Goal: Task Accomplishment & Management: Use online tool/utility

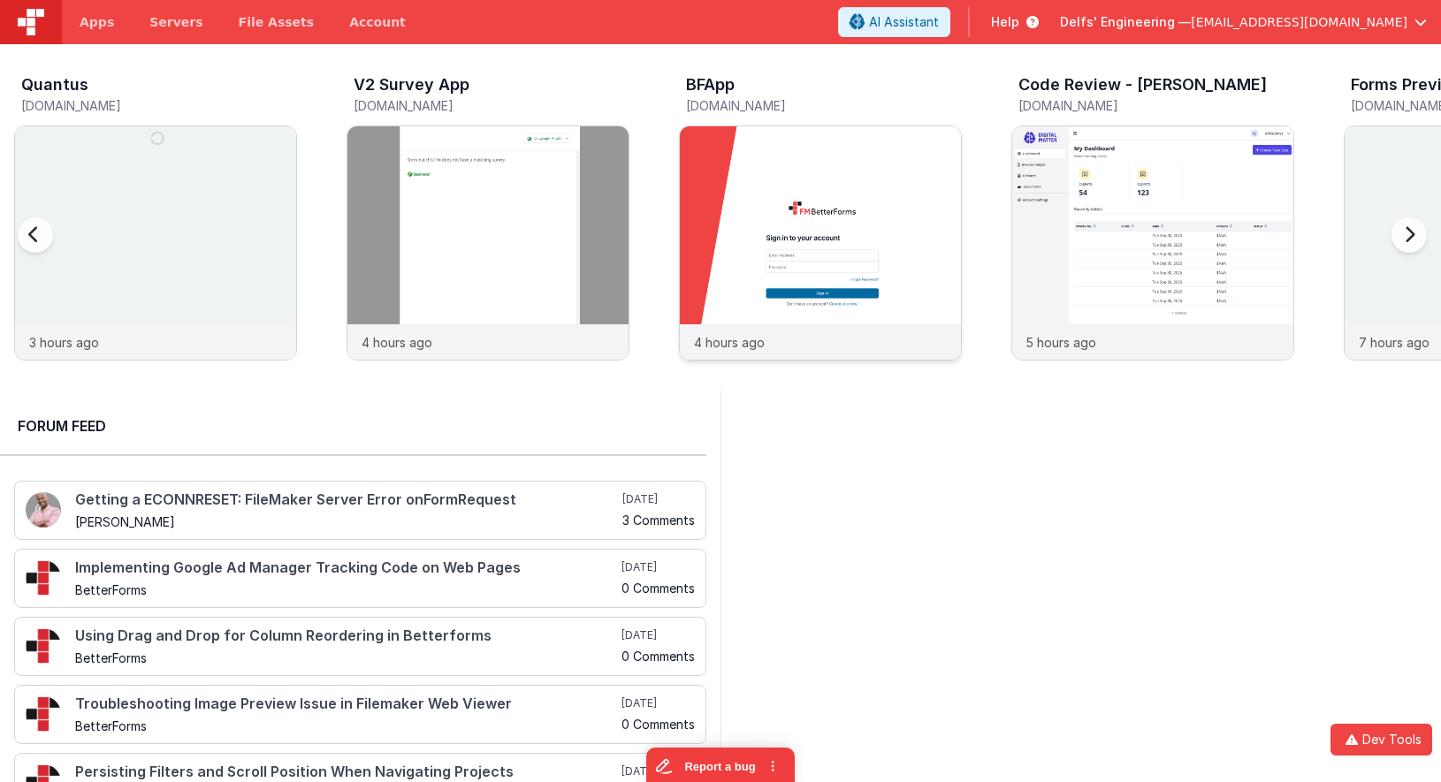
click at [807, 260] on img at bounding box center [820, 266] width 281 height 281
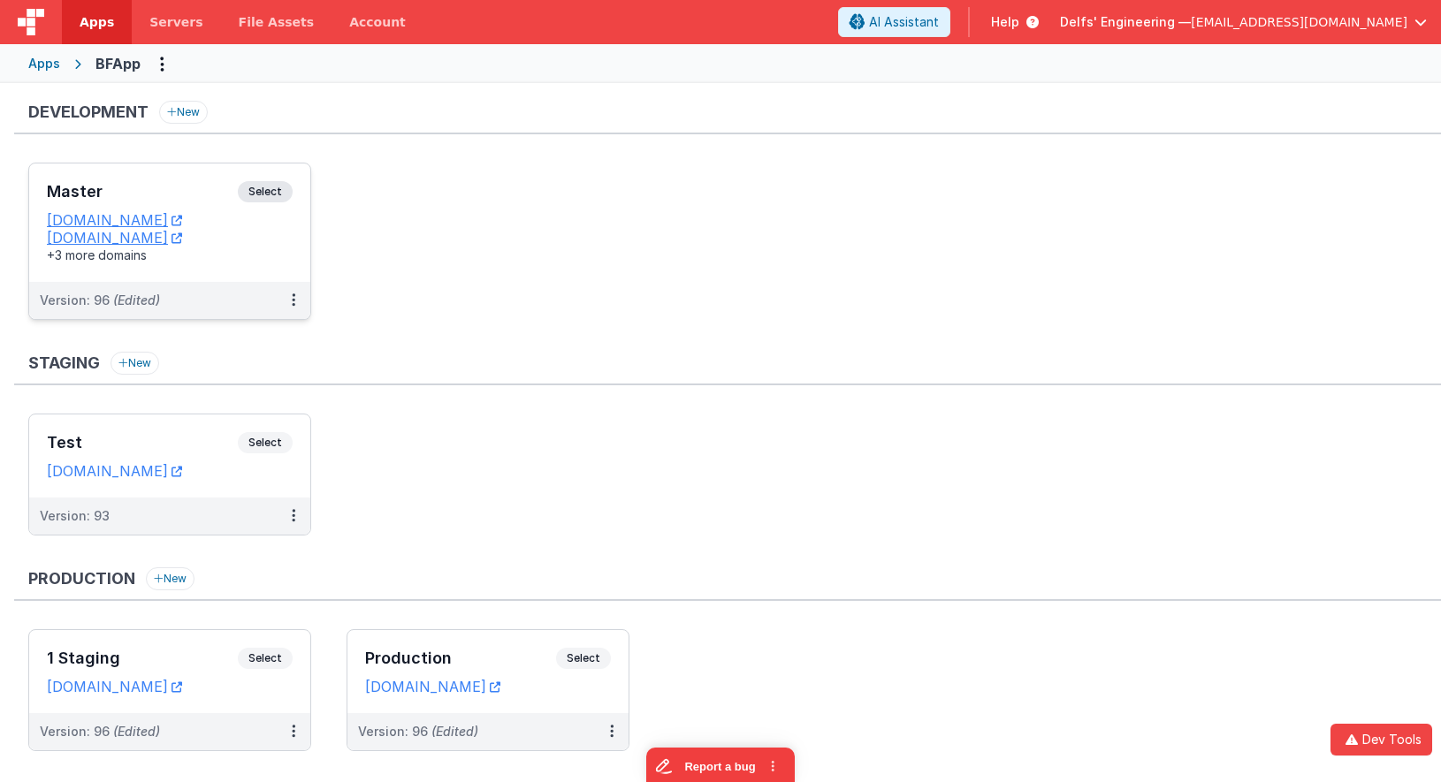
click at [281, 180] on div "Master Select URLs appdev.fmbetterforms.com c9dev.bfoperations.com +3 more doma…" at bounding box center [169, 223] width 281 height 118
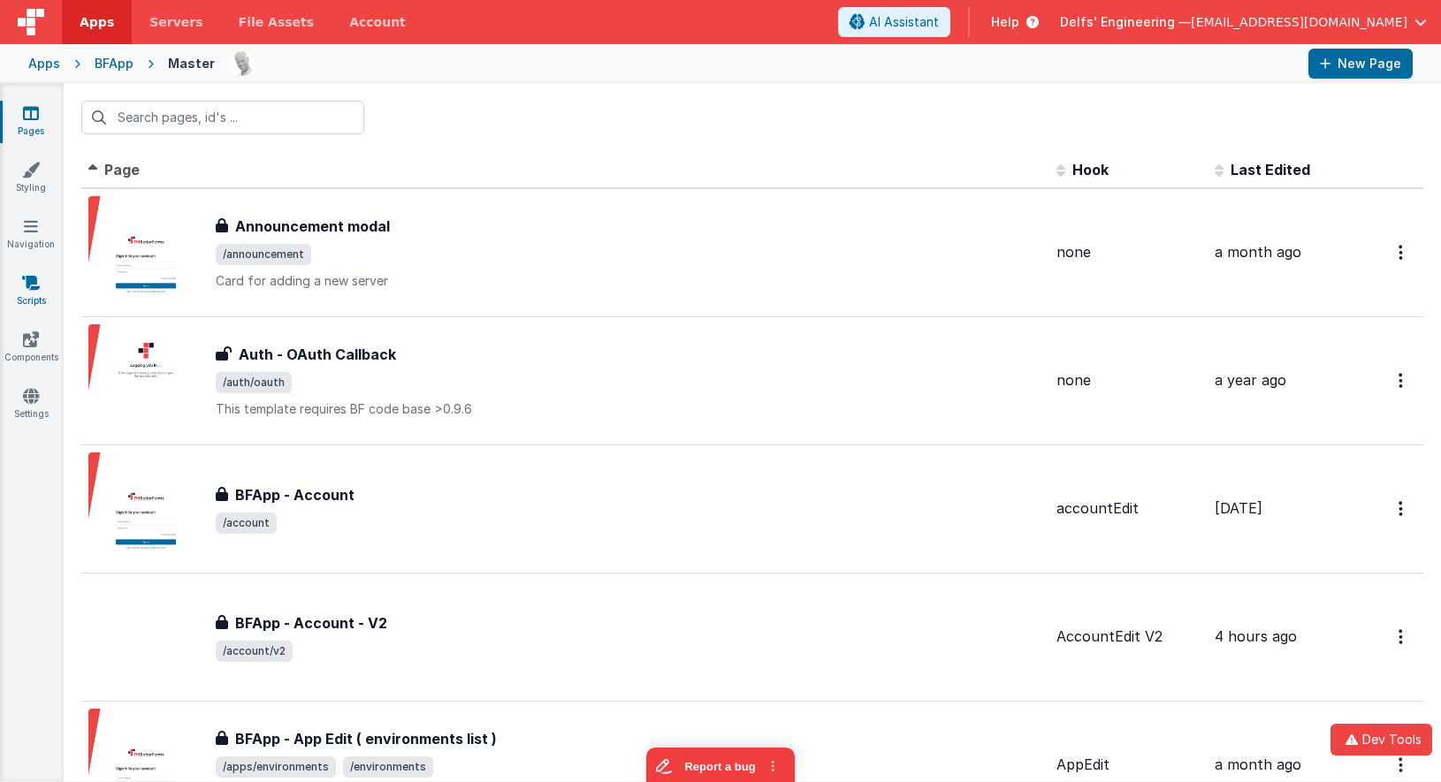
click at [39, 284] on icon at bounding box center [31, 283] width 18 height 18
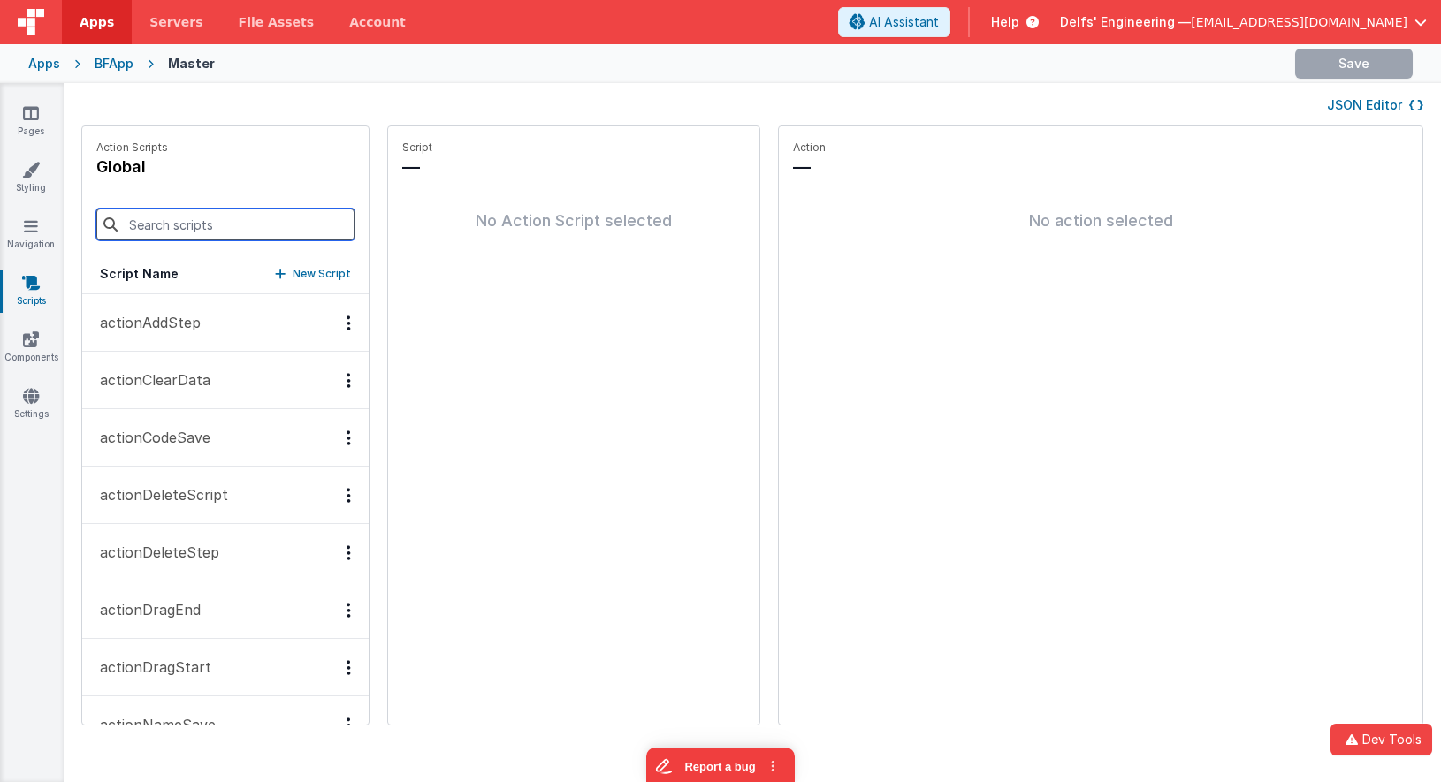
click at [223, 228] on input at bounding box center [225, 225] width 258 height 32
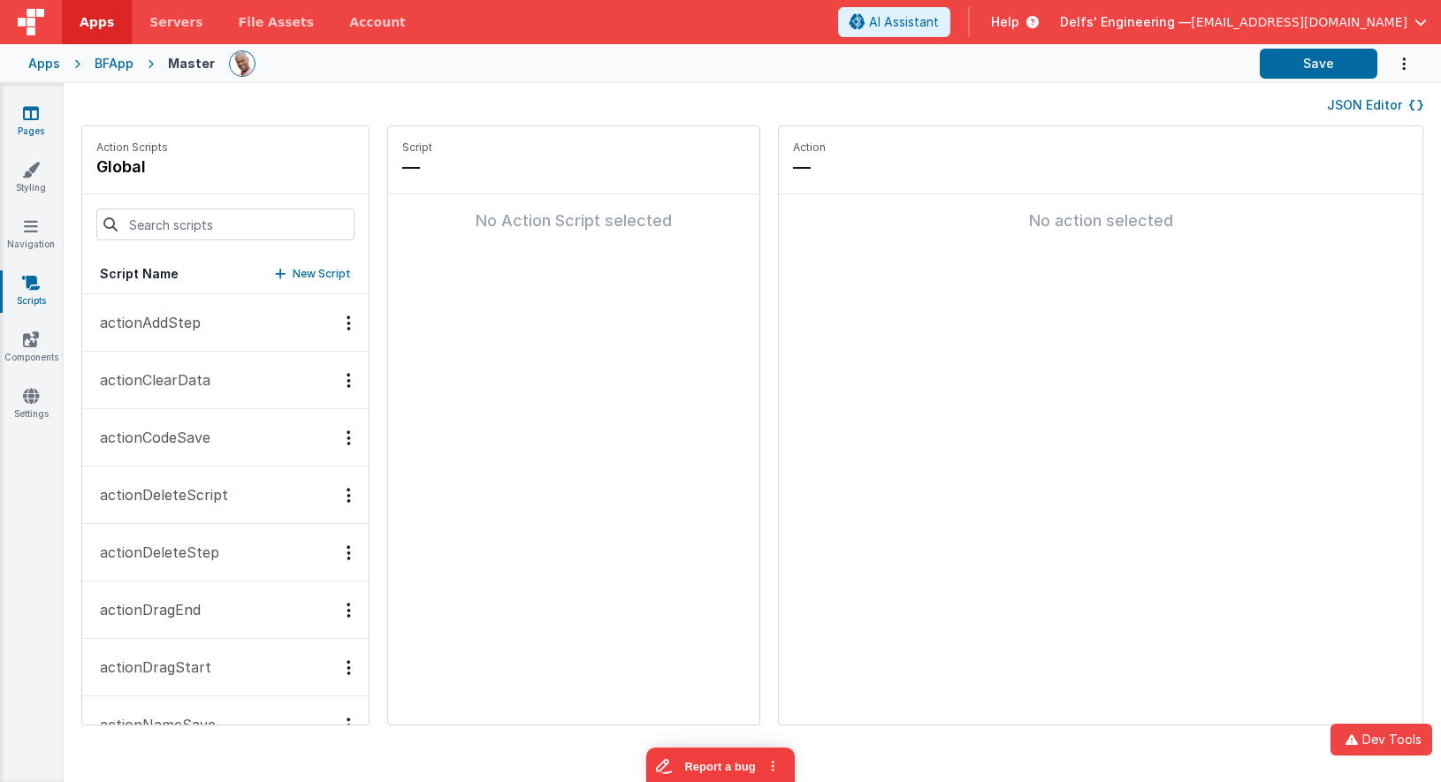
click at [36, 115] on icon at bounding box center [31, 113] width 16 height 18
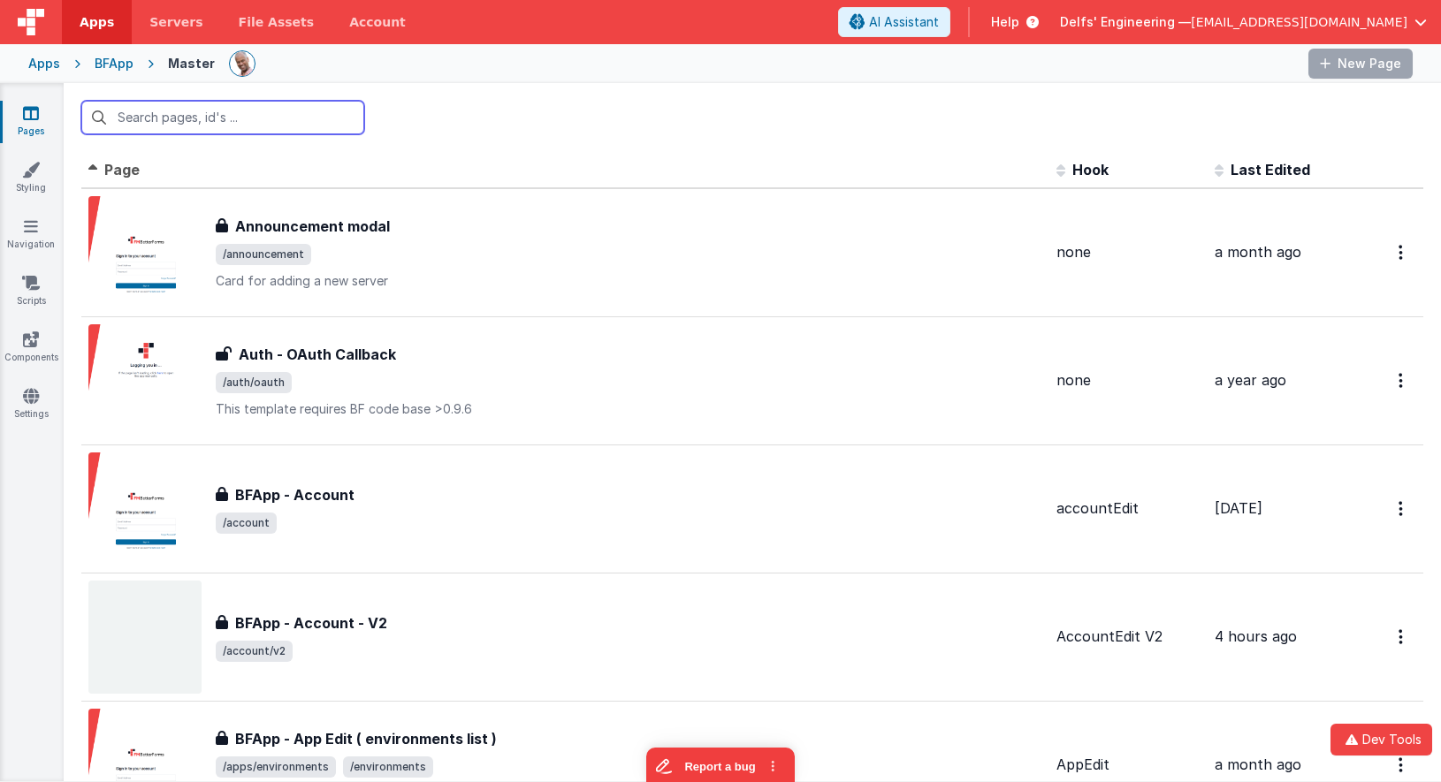
click at [154, 120] on input "text" at bounding box center [222, 118] width 283 height 34
click at [1246, 180] on th "Last Edited" at bounding box center [1277, 170] width 141 height 35
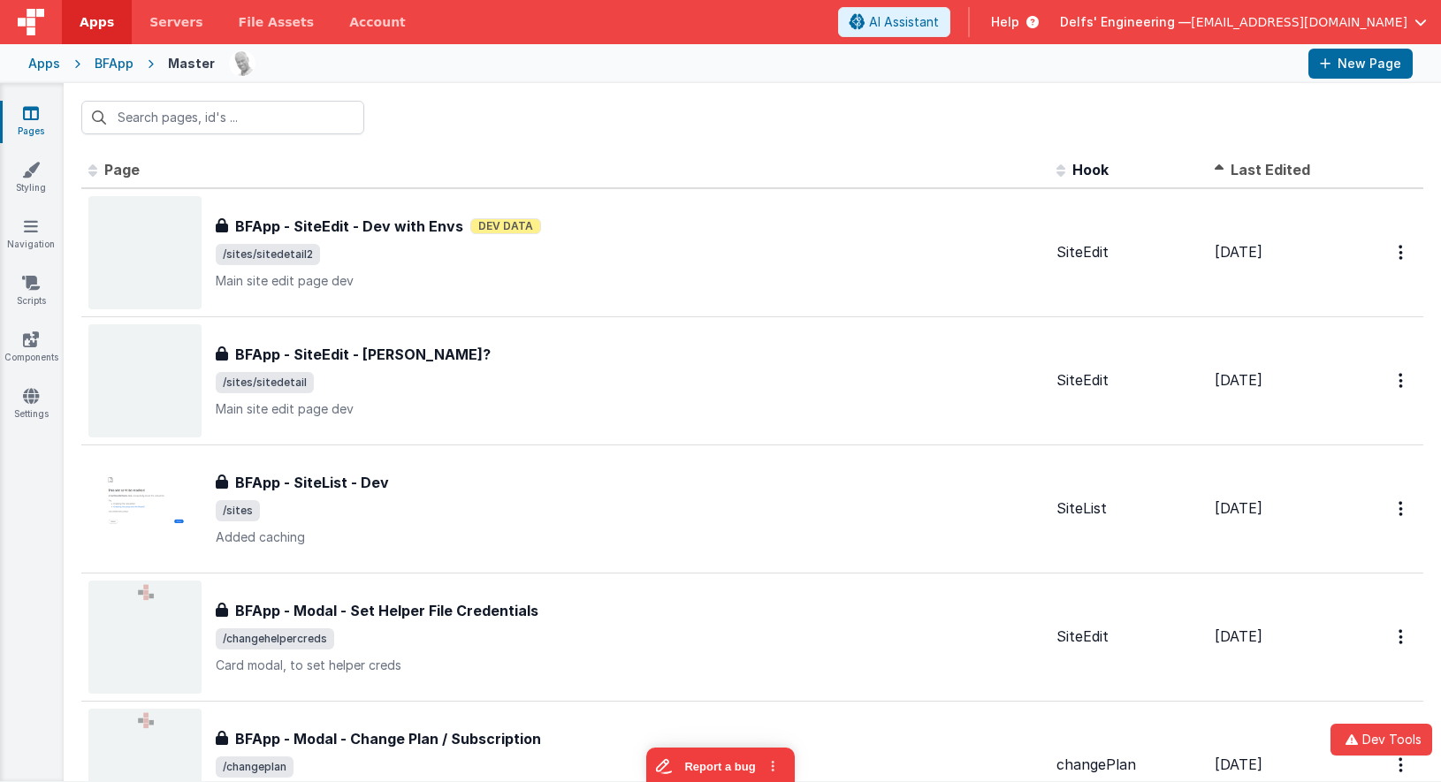
click at [1246, 178] on span "Last Edited" at bounding box center [1270, 170] width 80 height 18
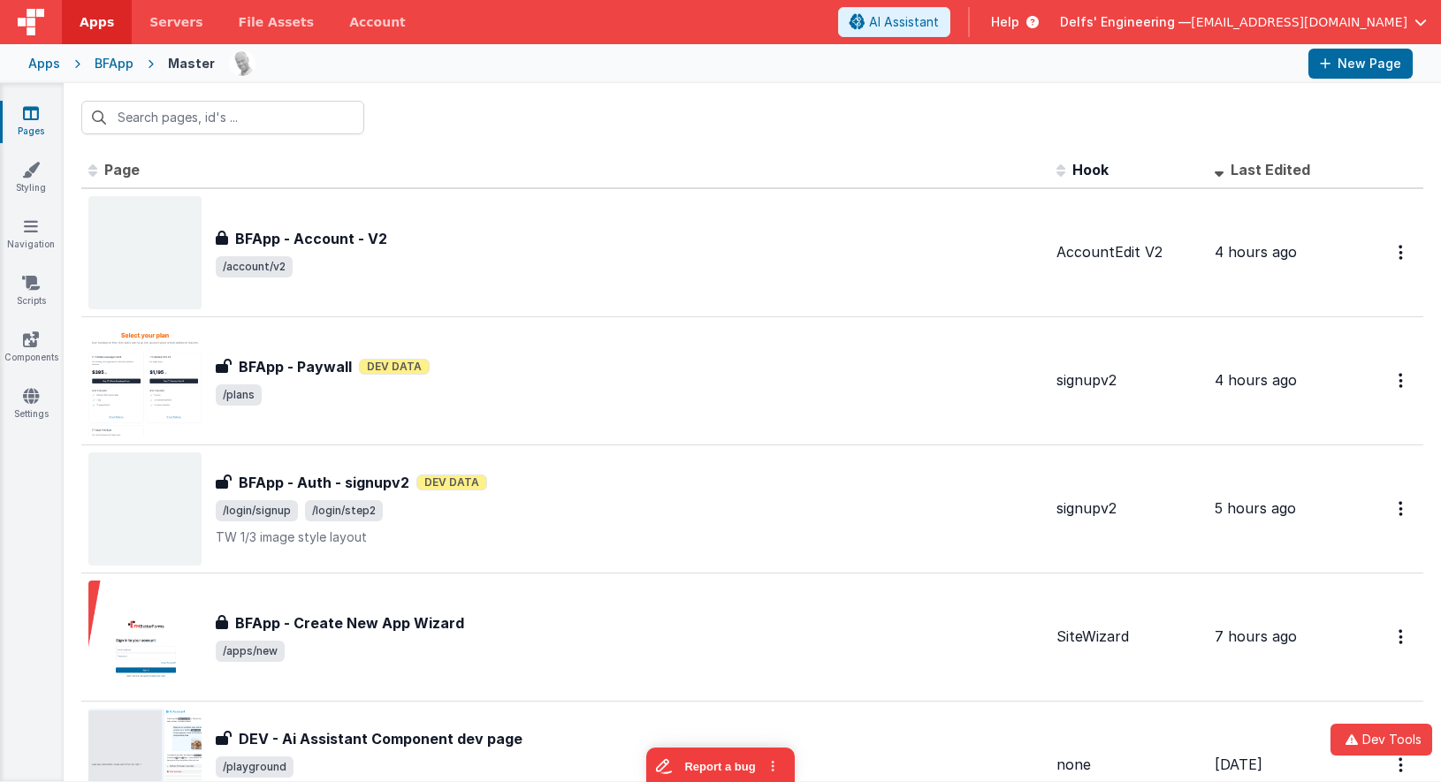
click at [1246, 177] on span "Last Edited" at bounding box center [1270, 170] width 80 height 18
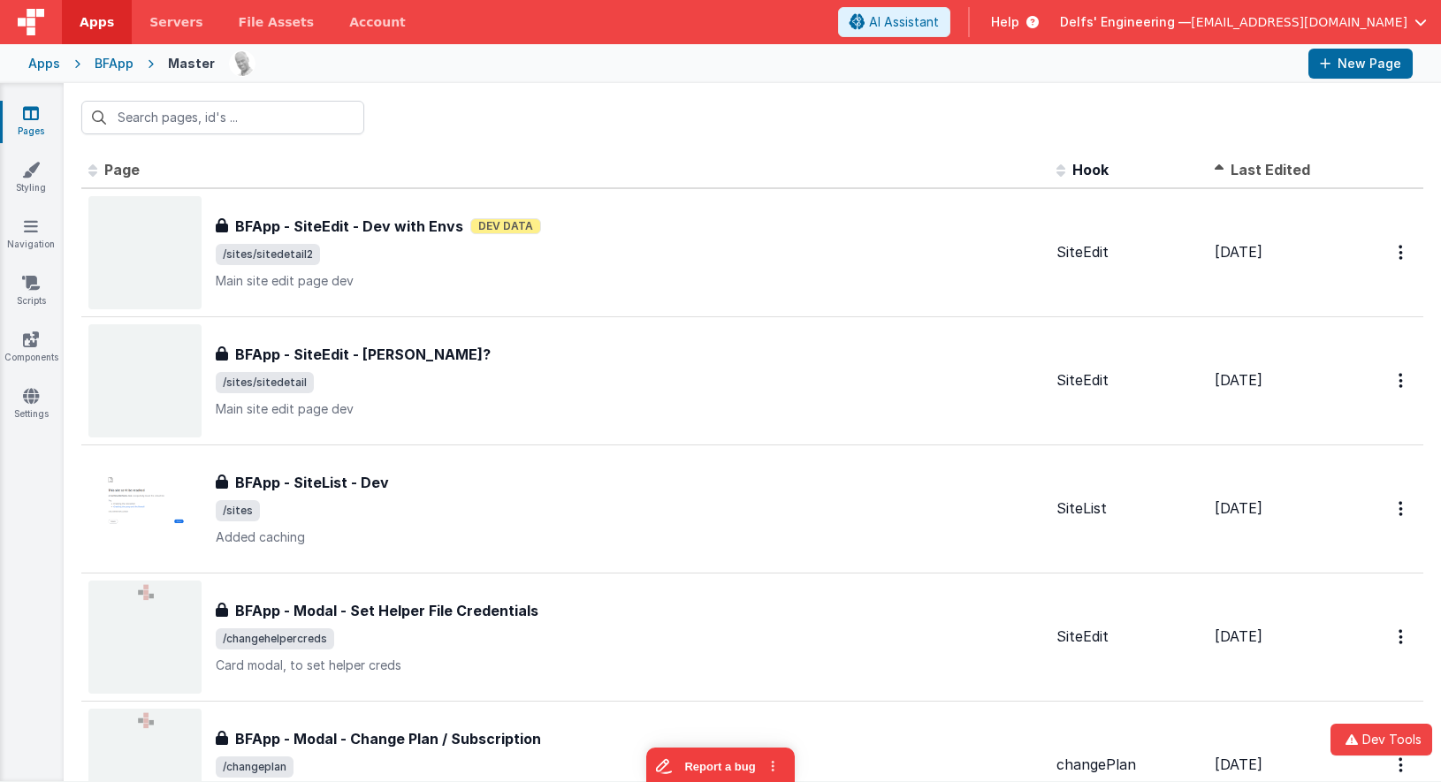
click at [1253, 164] on span "Last Edited" at bounding box center [1270, 170] width 80 height 18
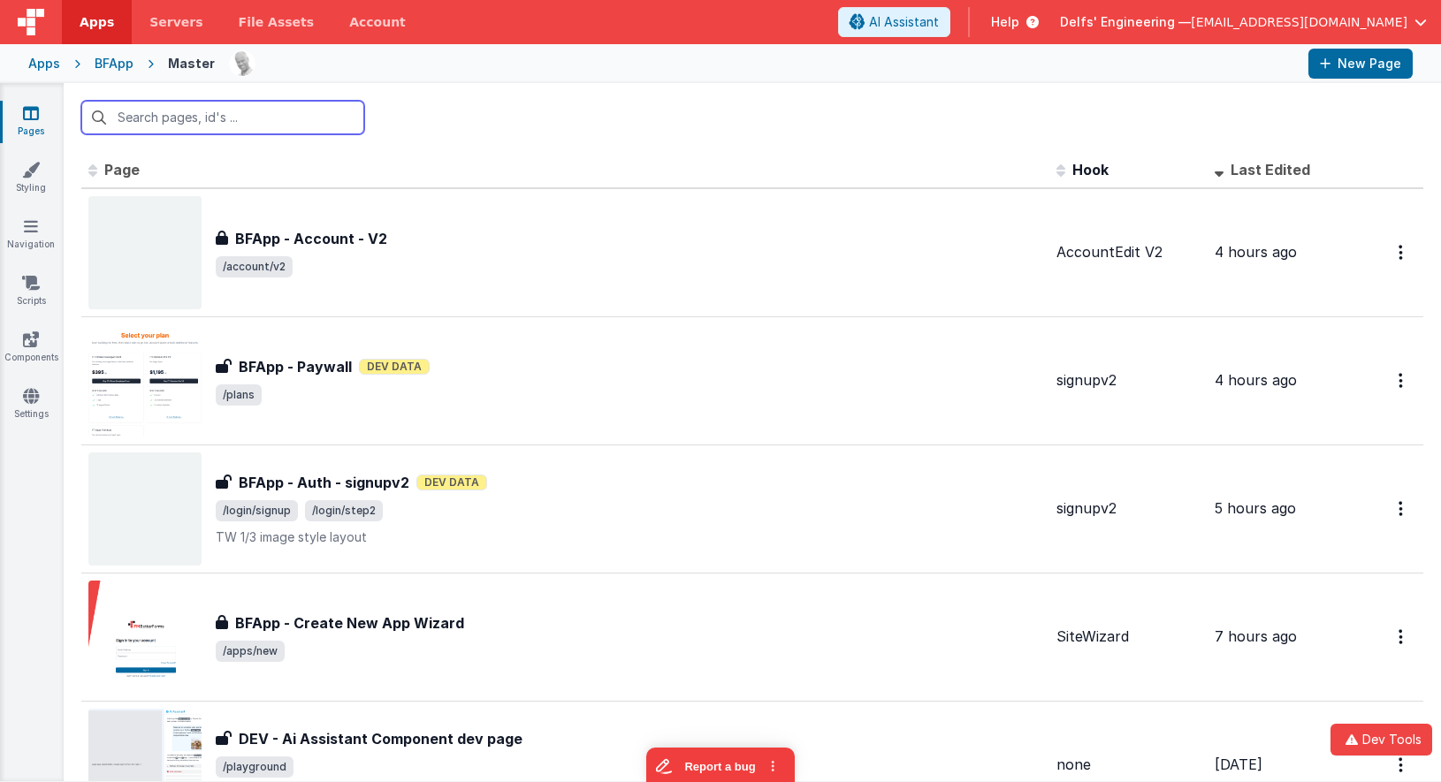
click at [309, 132] on input "text" at bounding box center [222, 118] width 283 height 34
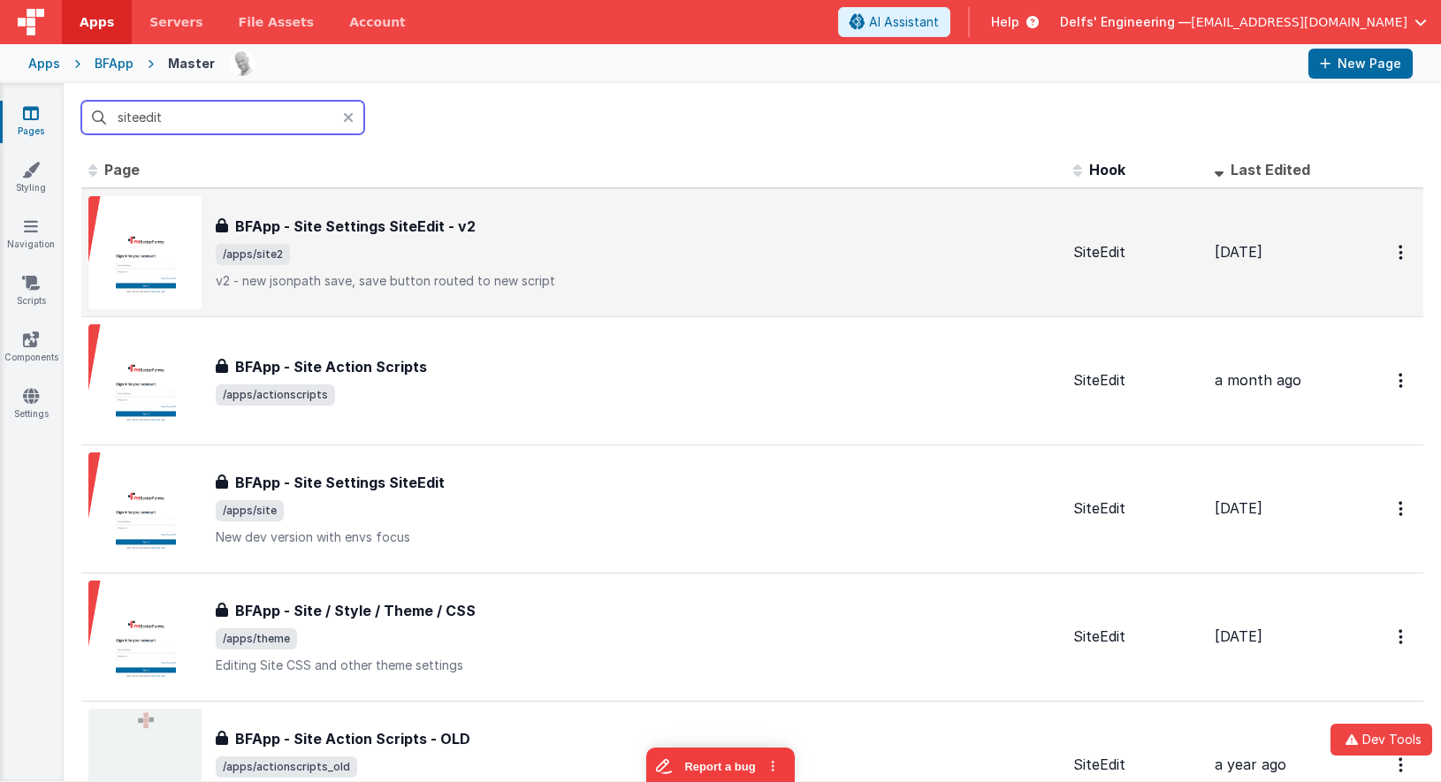
type input "siteedit"
click at [558, 259] on span "/apps/site2" at bounding box center [637, 254] width 843 height 21
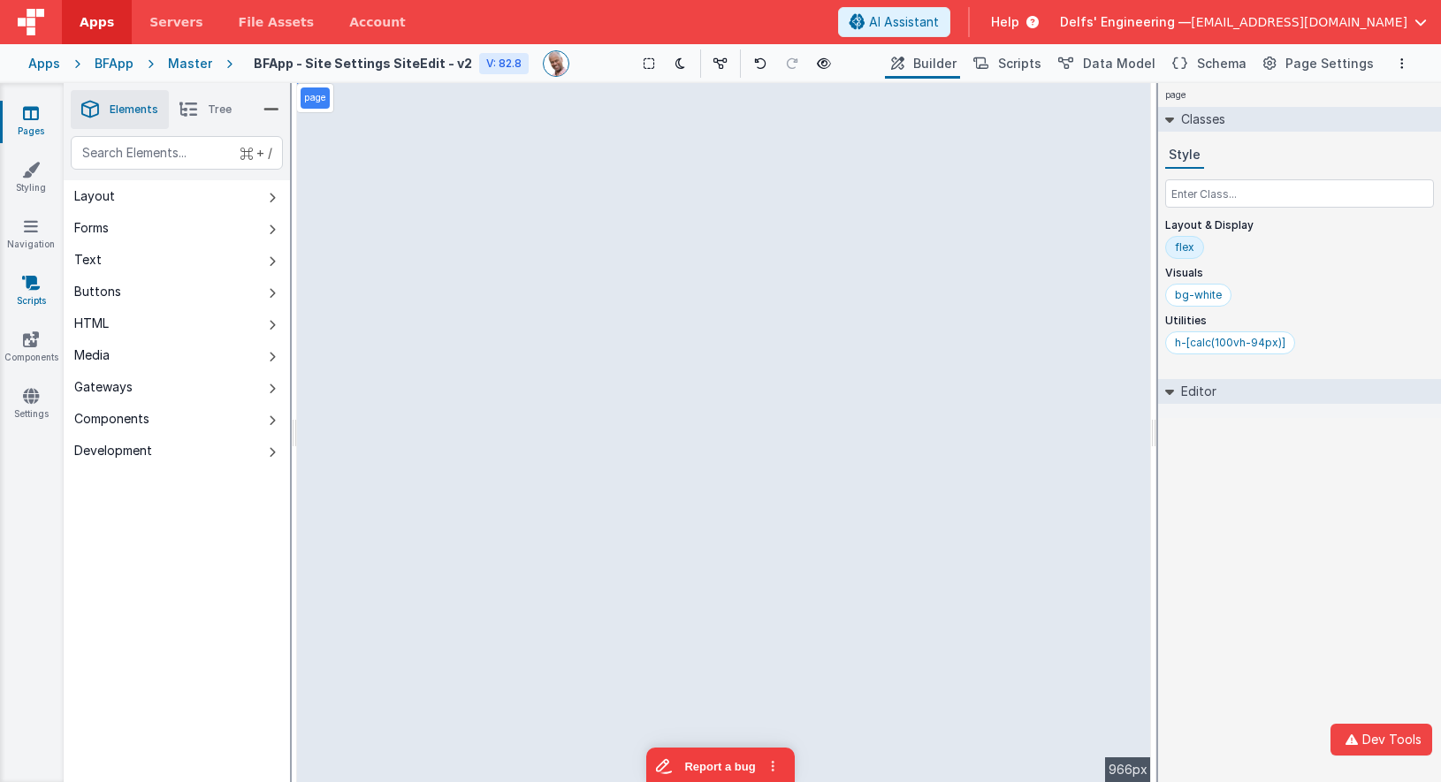
click at [27, 280] on icon at bounding box center [31, 283] width 18 height 18
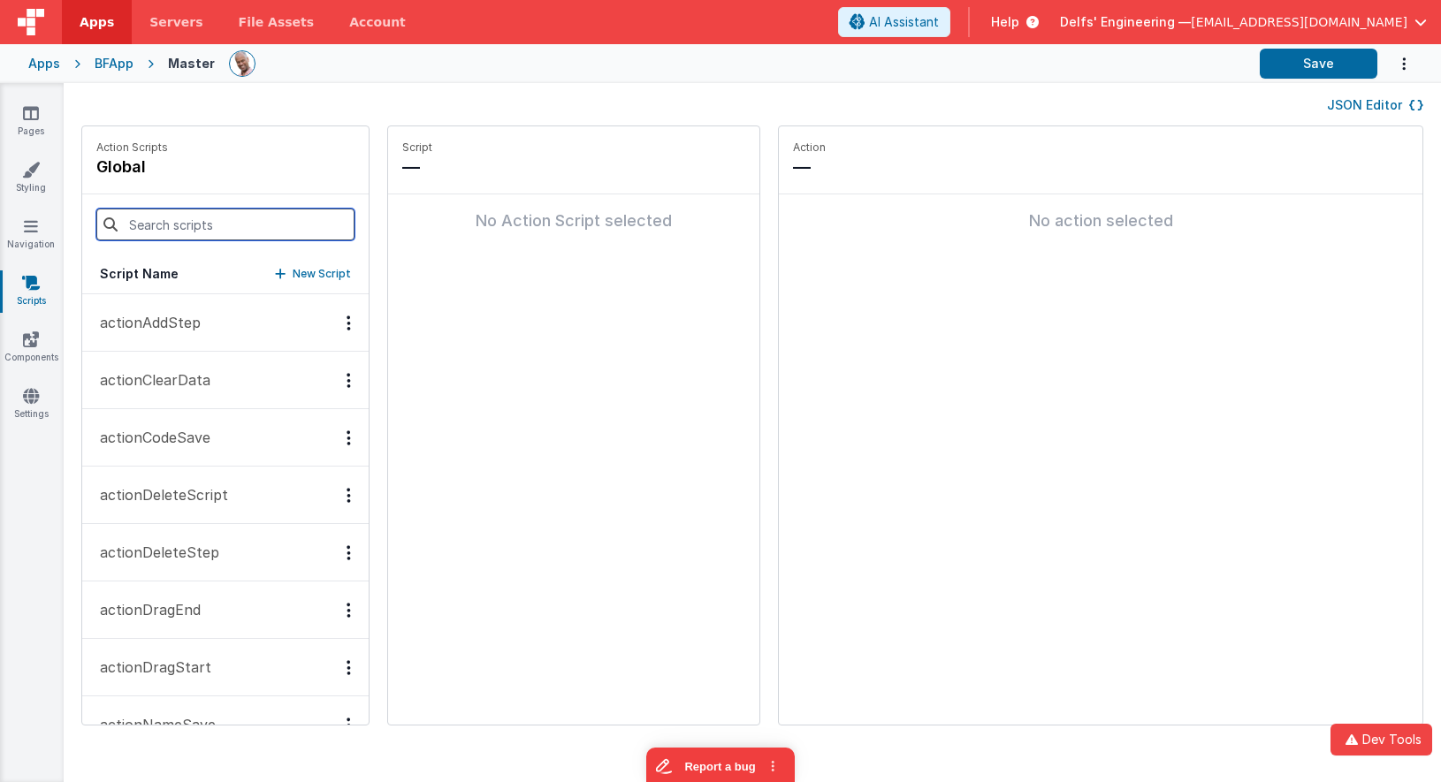
click at [178, 227] on input at bounding box center [225, 225] width 258 height 32
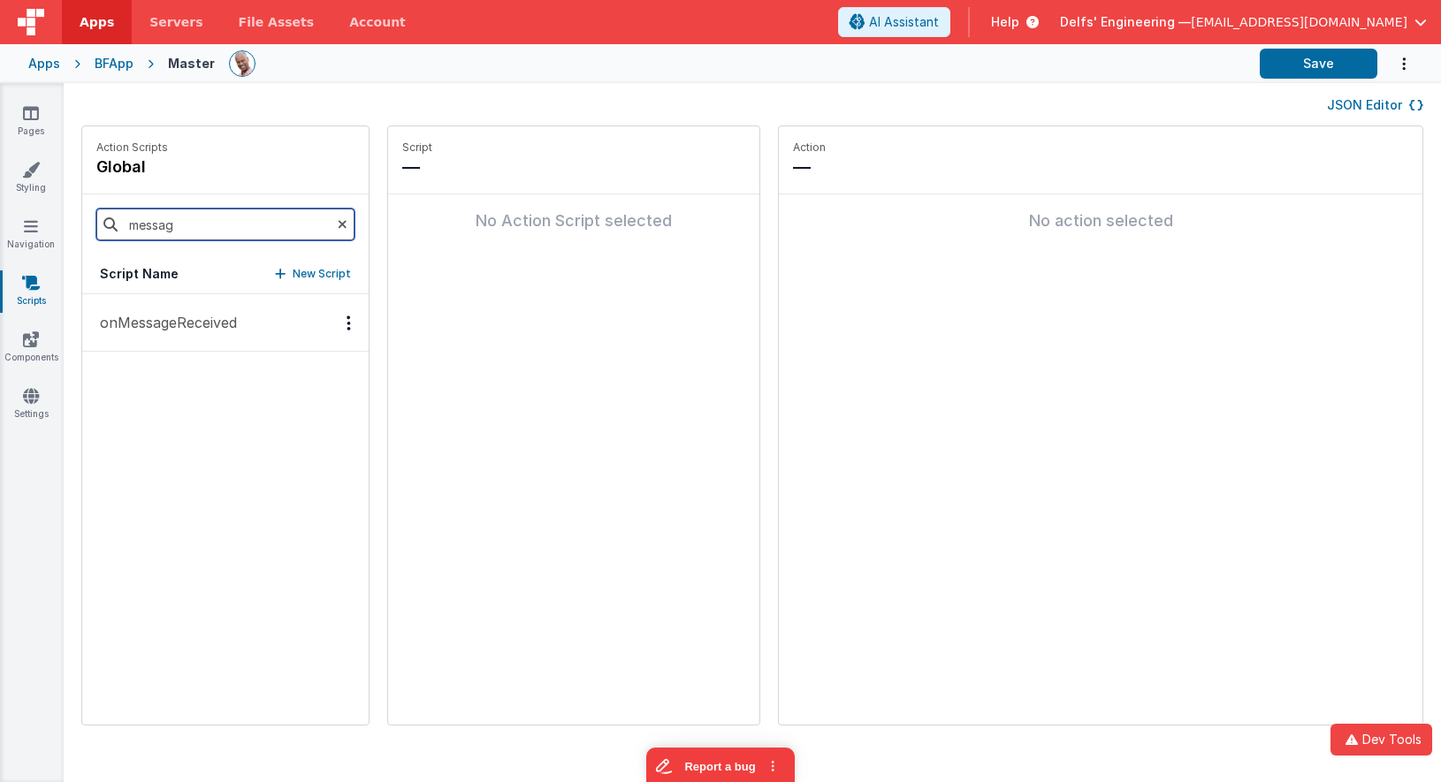
type input "messag"
click at [219, 327] on p "onMessageReceived" at bounding box center [163, 322] width 148 height 21
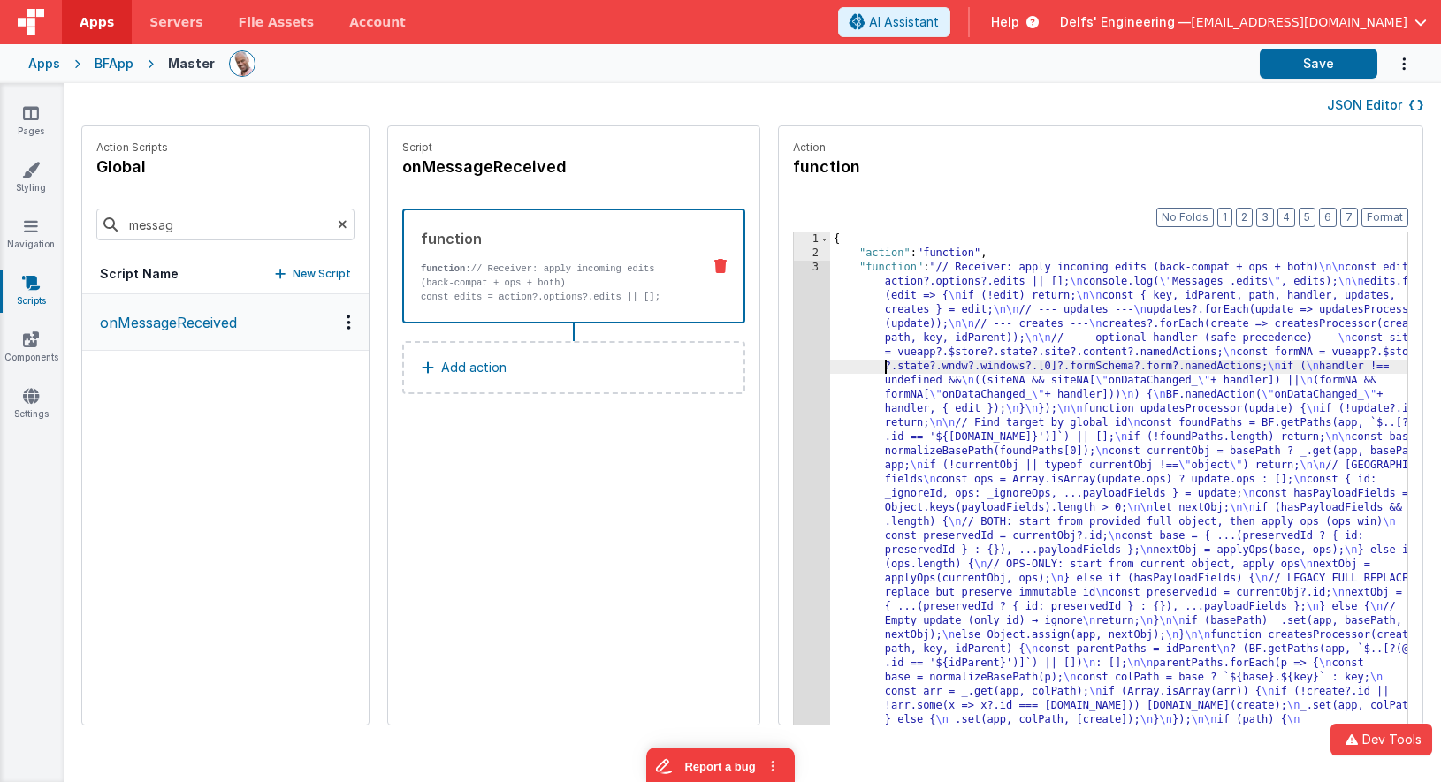
click at [794, 362] on div "3" at bounding box center [812, 777] width 36 height 1032
click at [750, 348] on div at bounding box center [720, 391] width 1441 height 782
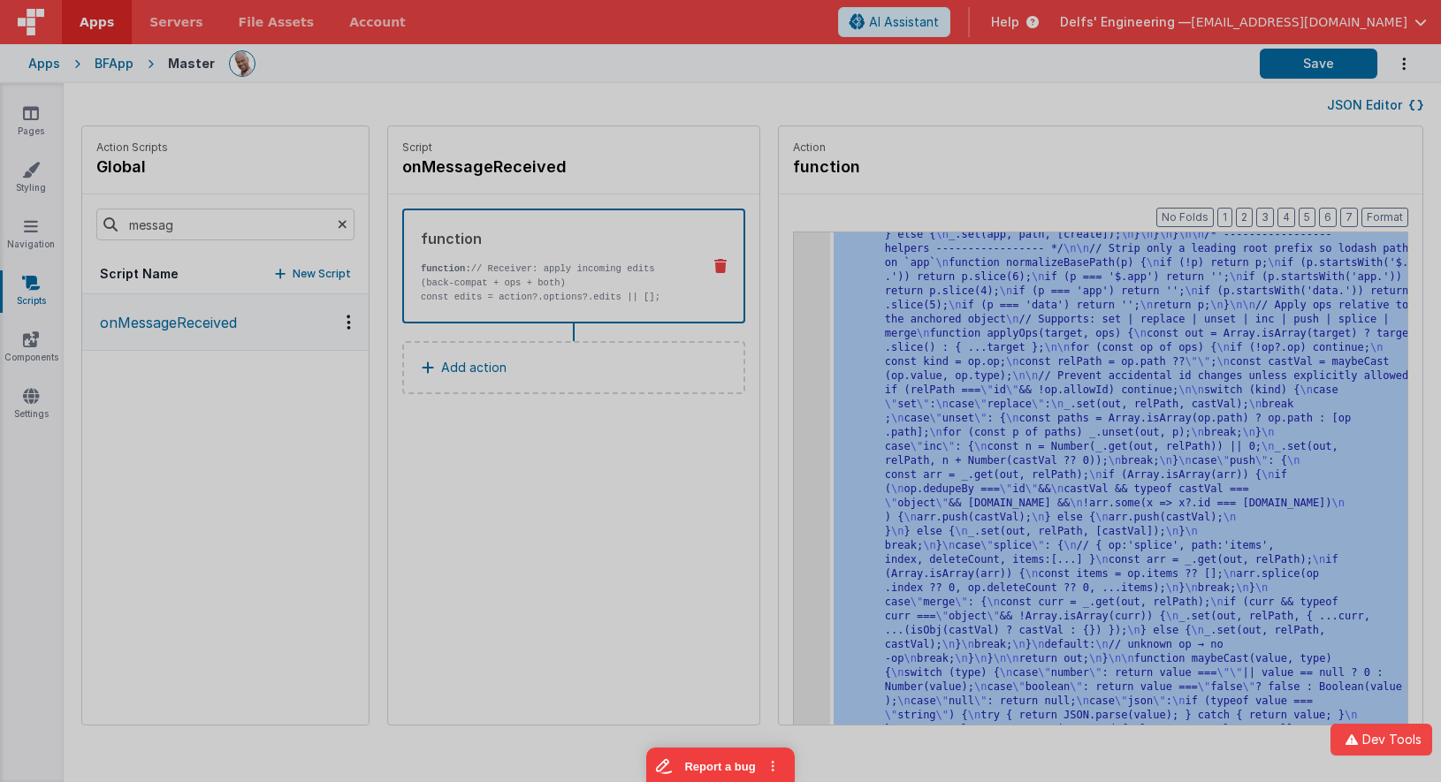
scroll to position [528, 0]
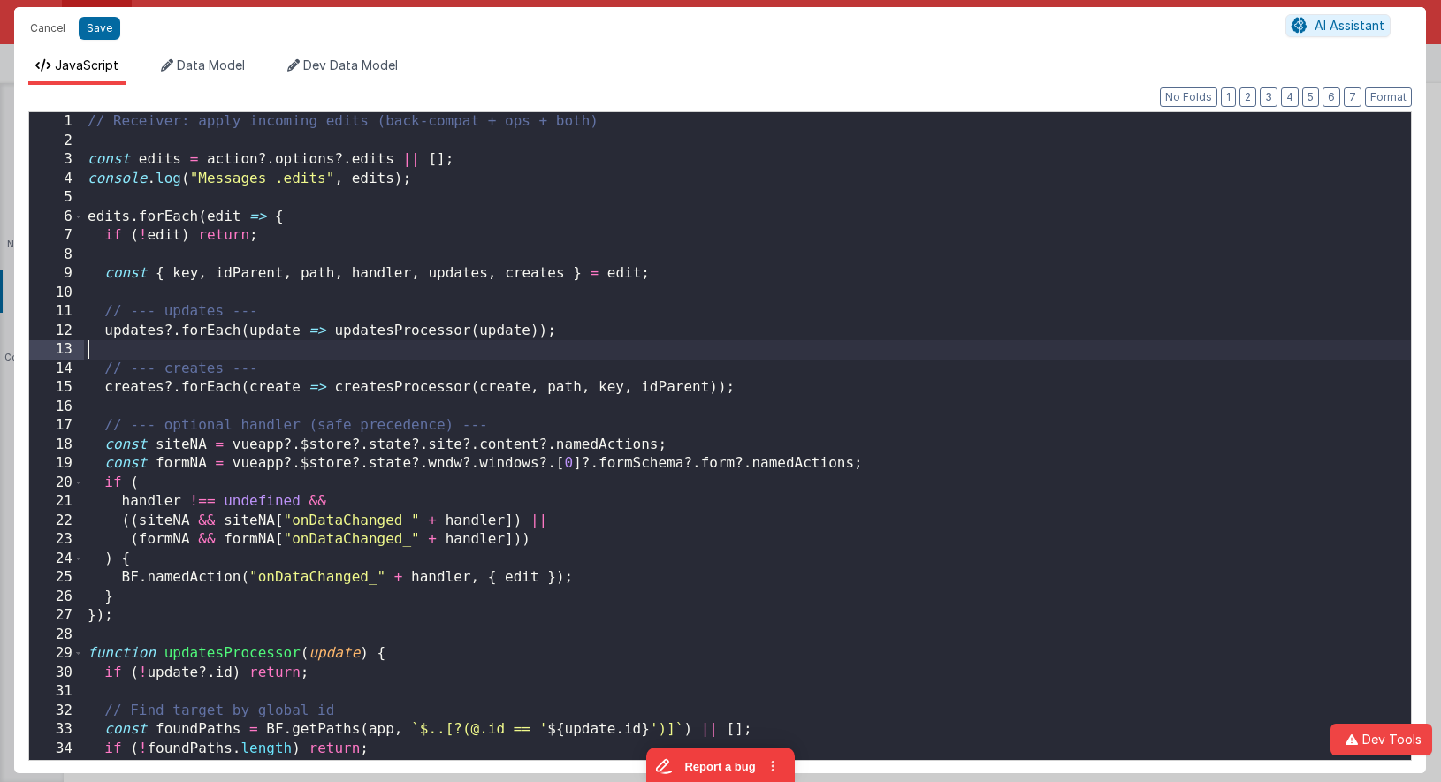
click at [750, 348] on div "// Receiver: apply incoming edits (back-compat + ops + both) const edits = acti…" at bounding box center [747, 459] width 1327 height 695
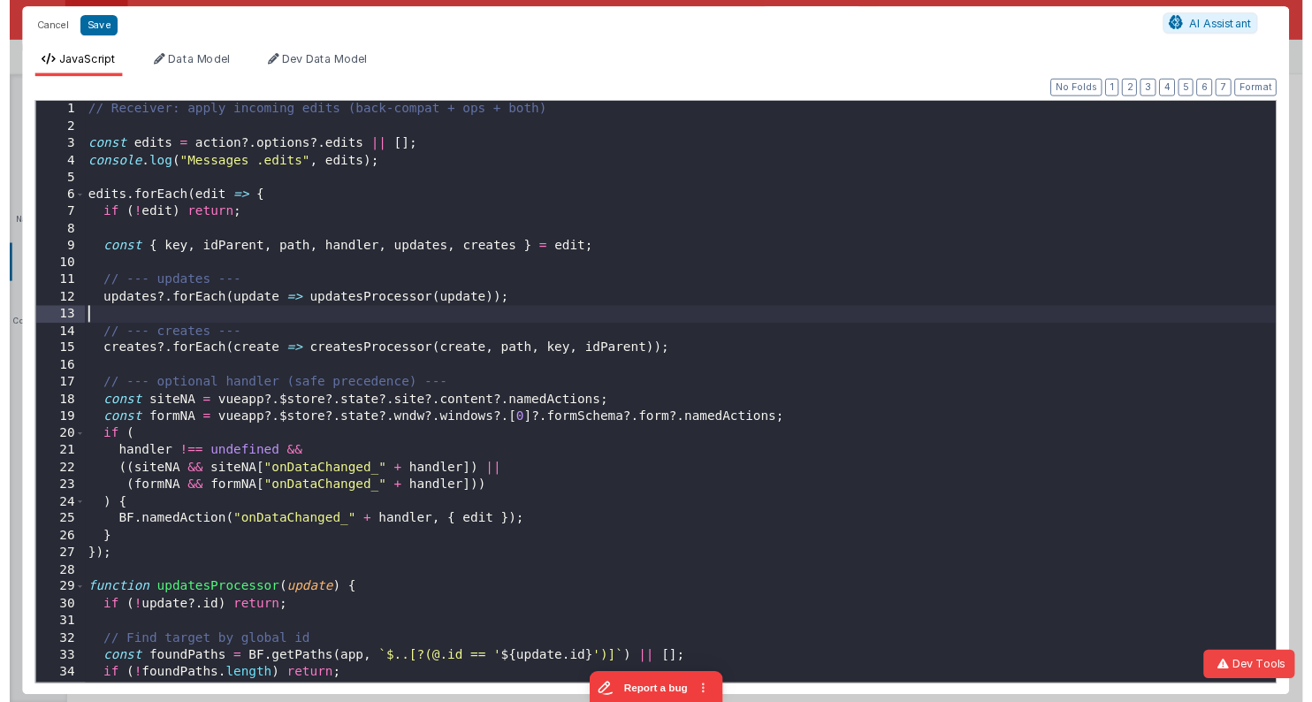
scroll to position [0, 0]
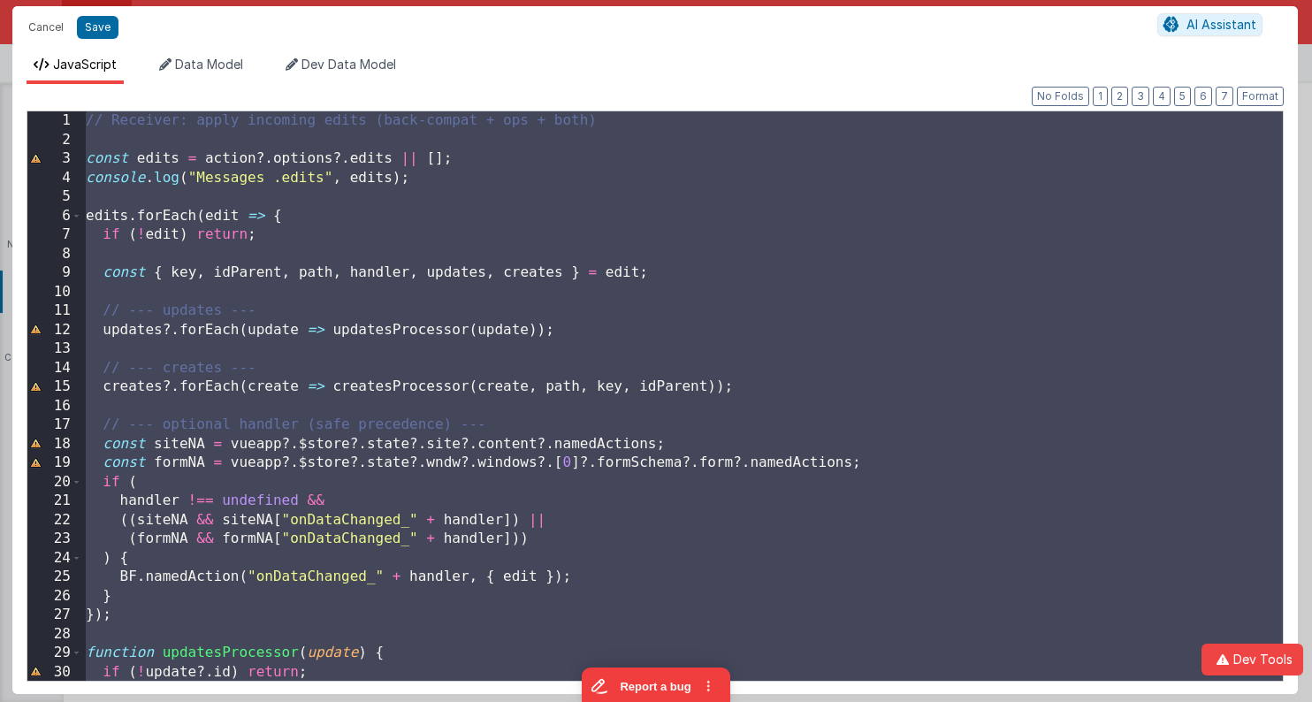
click at [567, 200] on div "// Receiver: apply incoming edits (back-compat + ops + both) const edits = acti…" at bounding box center [682, 414] width 1200 height 607
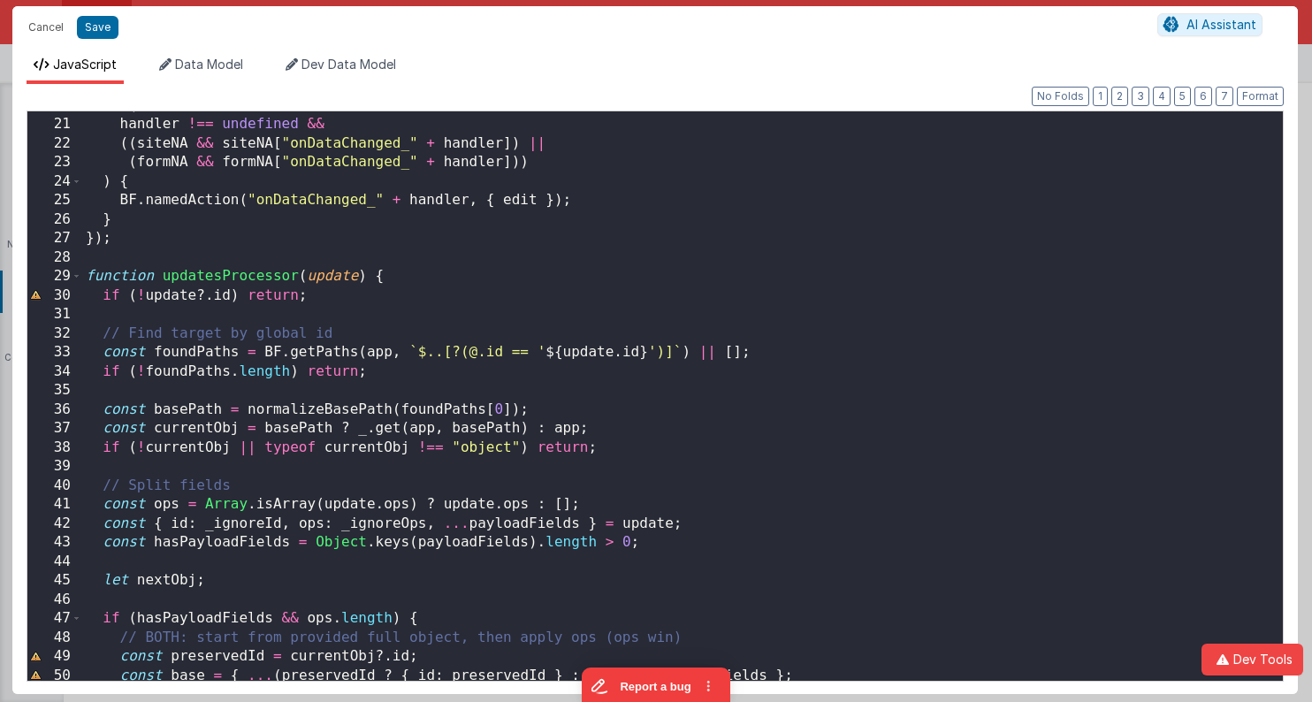
scroll to position [377, 0]
click at [1125, 92] on button "2" at bounding box center [1119, 96] width 17 height 19
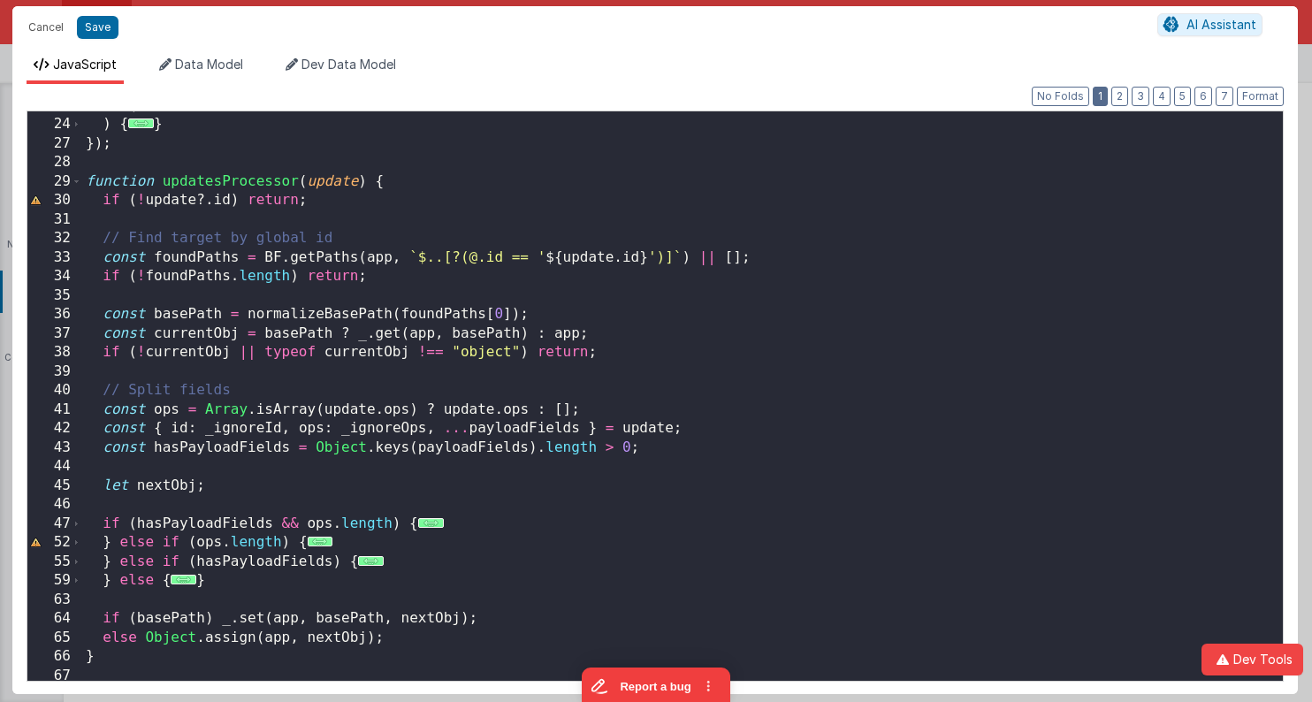
click at [1107, 93] on button "1" at bounding box center [1100, 96] width 15 height 19
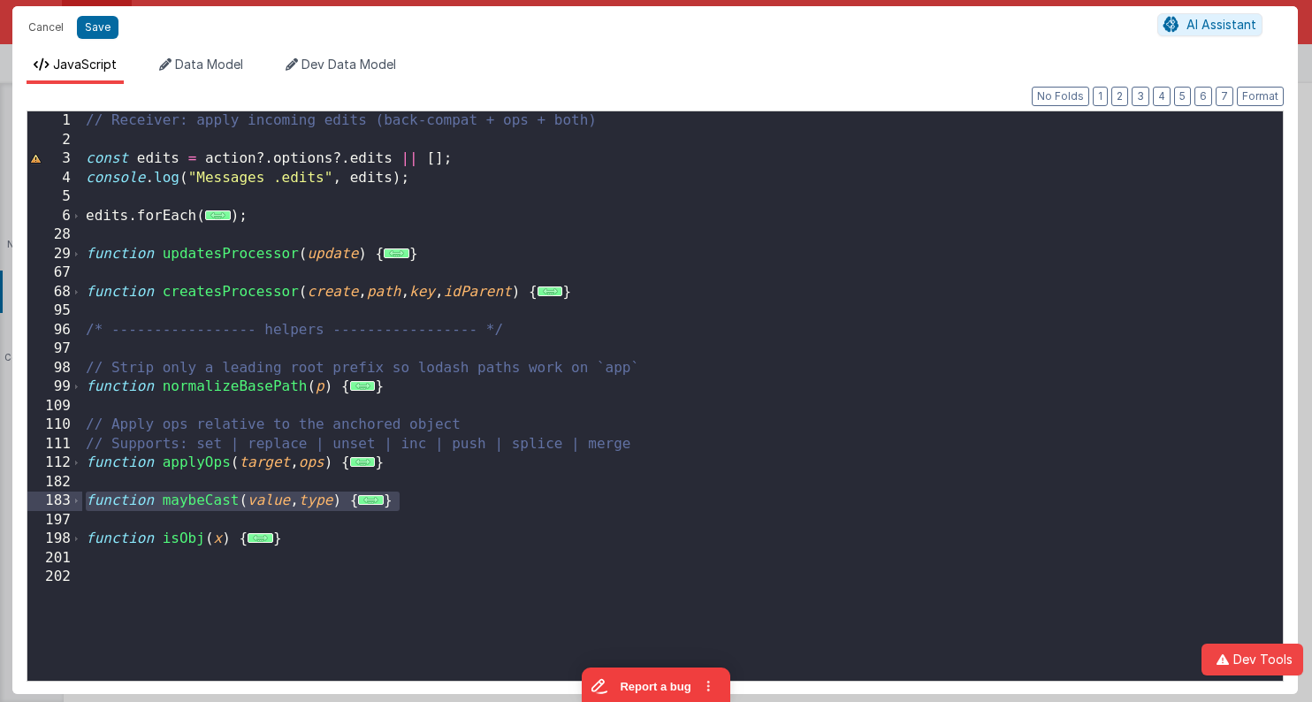
drag, startPoint x: 437, startPoint y: 503, endPoint x: 81, endPoint y: 502, distance: 355.3
click at [81, 502] on div "1 2 3 4 5 6 28 29 67 68 95 96 97 98 99 109 110 111 112 182 183 197 198 201 202 …" at bounding box center [655, 395] width 1257 height 571
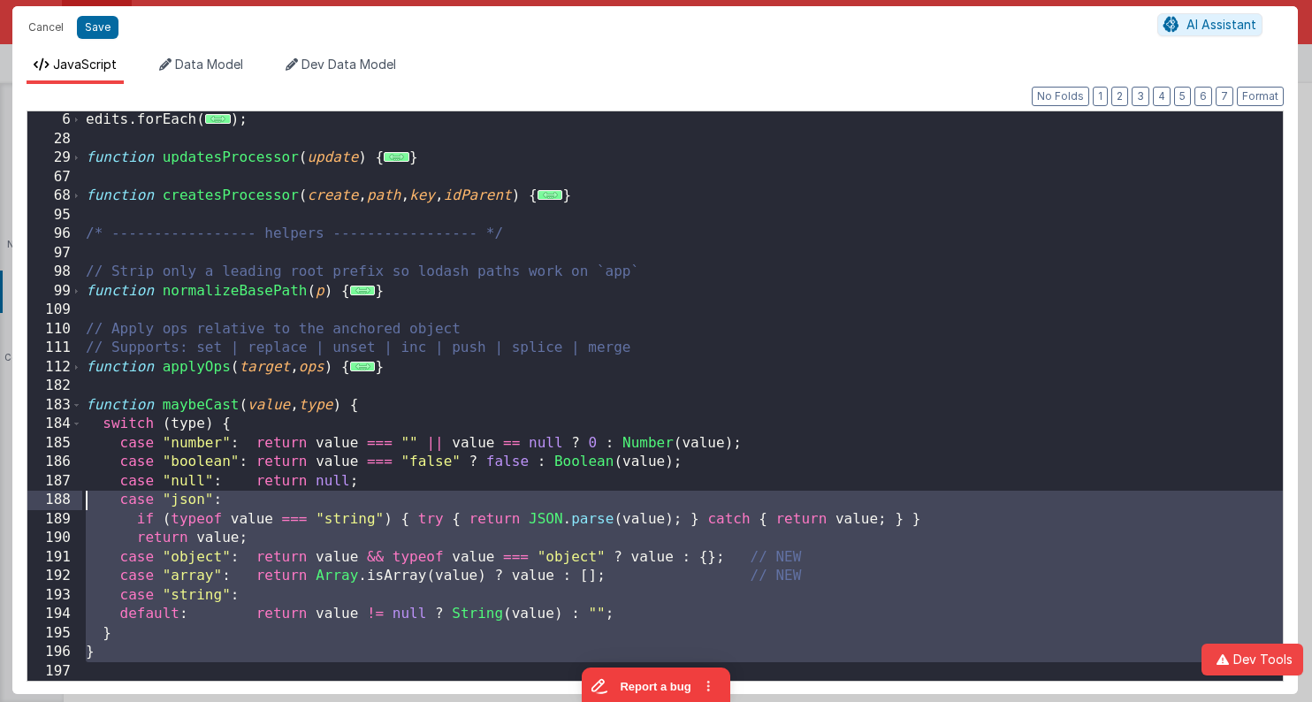
scroll to position [95, 0]
click at [76, 407] on span at bounding box center [77, 405] width 10 height 19
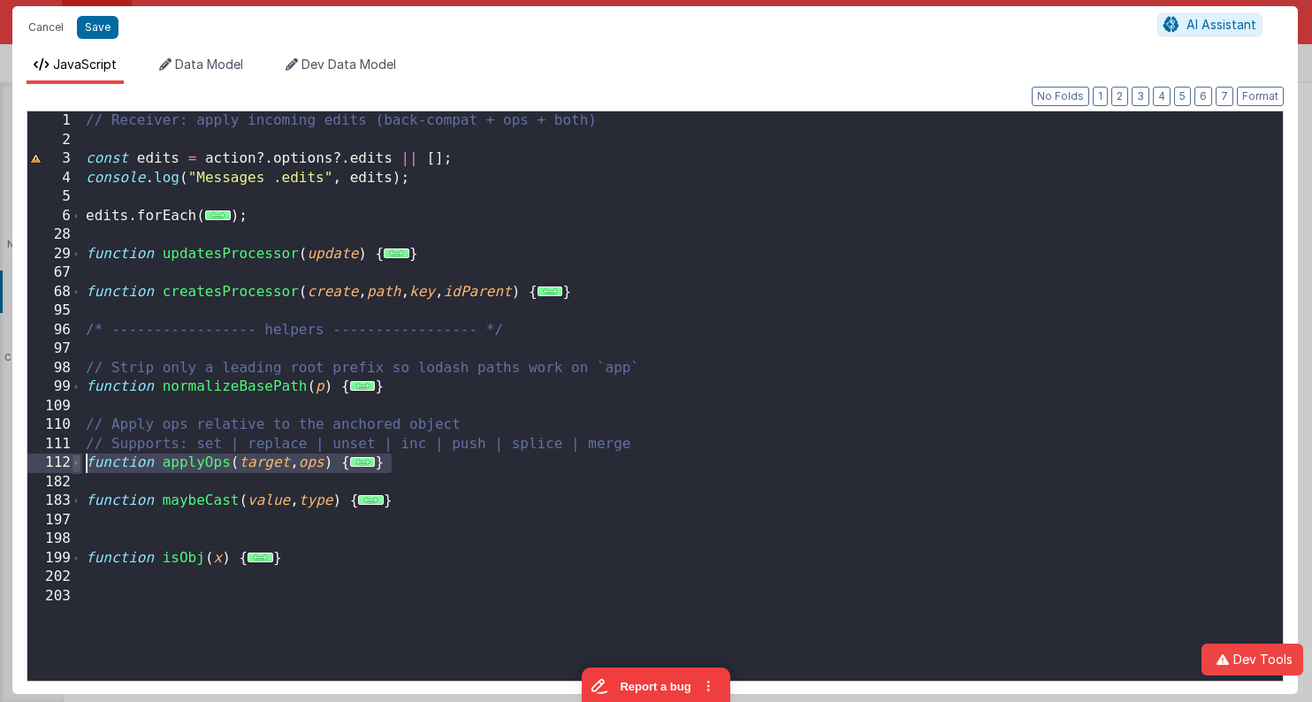
drag, startPoint x: 415, startPoint y: 465, endPoint x: 79, endPoint y: 469, distance: 335.9
click at [79, 469] on div "1 2 3 4 5 6 28 29 67 68 95 96 97 98 99 109 110 111 112 182 183 197 198 199 202 …" at bounding box center [655, 395] width 1257 height 571
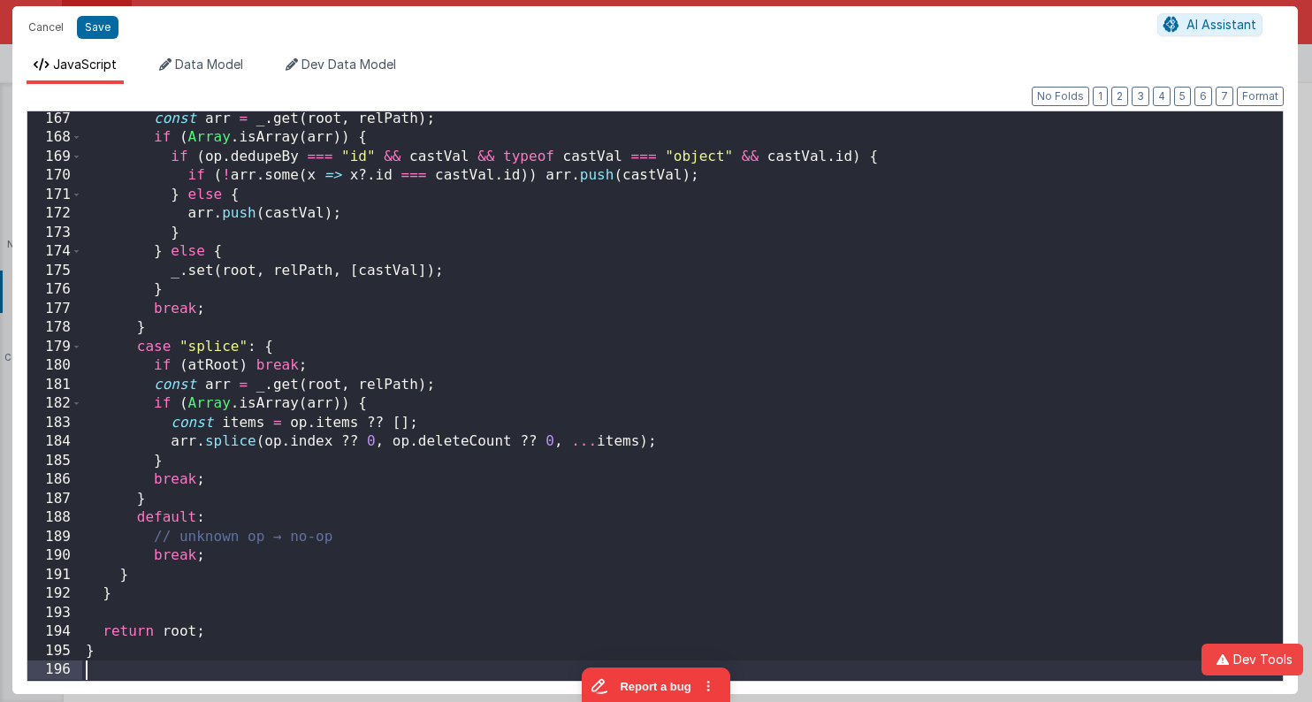
scroll to position [1521, 0]
